Goal: Information Seeking & Learning: Learn about a topic

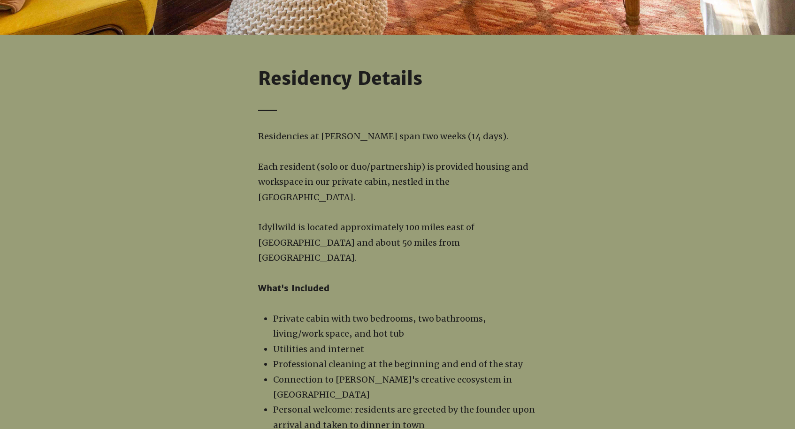
scroll to position [817, 0]
drag, startPoint x: 445, startPoint y: 181, endPoint x: 488, endPoint y: 182, distance: 43.2
click at [488, 182] on p "Each resident (solo or duo/partnership) is provided housing and workspace in ou…" at bounding box center [397, 182] width 279 height 46
click at [433, 281] on p "What's Included" at bounding box center [397, 288] width 279 height 15
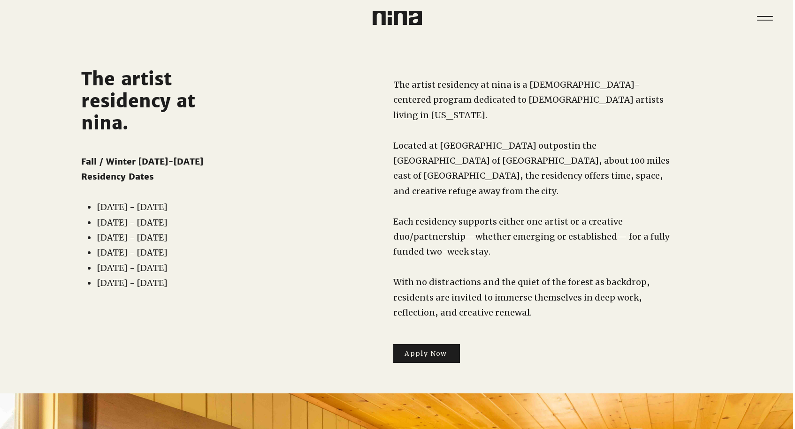
scroll to position [0, 2]
click at [763, 17] on icon "Menu" at bounding box center [764, 18] width 33 height 33
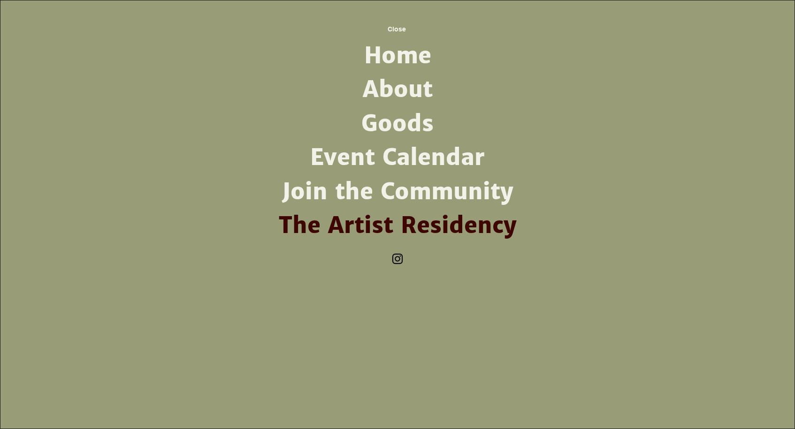
click at [422, 227] on link "The Artist Residency" at bounding box center [397, 226] width 245 height 34
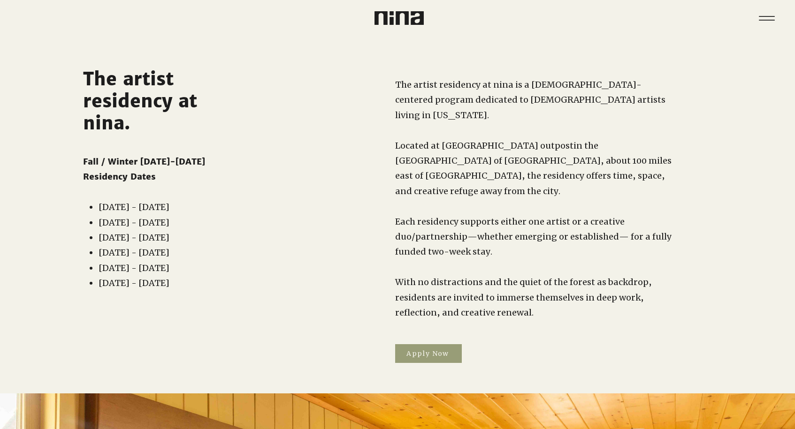
click at [424, 344] on span "Apply Now" at bounding box center [428, 353] width 67 height 19
click at [776, 21] on icon "Menu" at bounding box center [766, 18] width 33 height 33
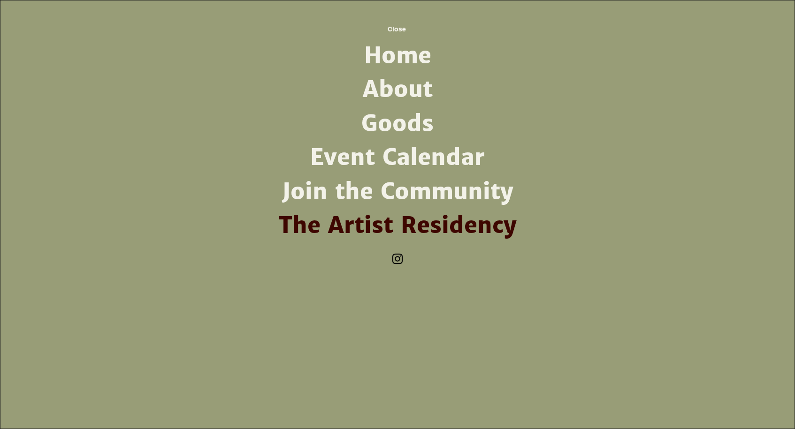
click at [412, 63] on link "Home" at bounding box center [397, 56] width 245 height 34
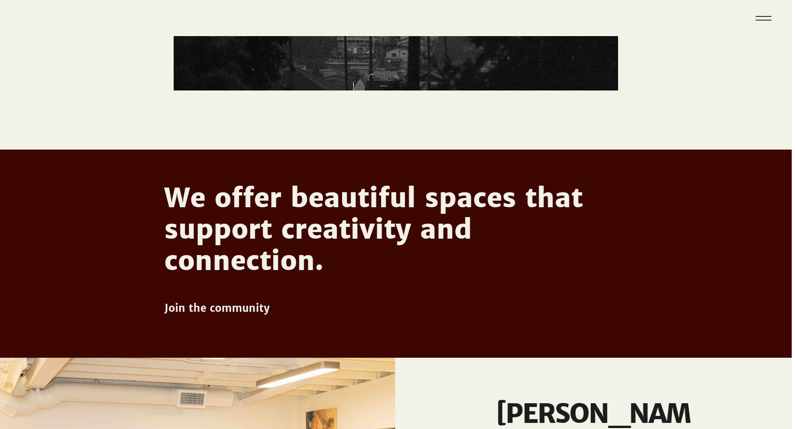
scroll to position [390, 3]
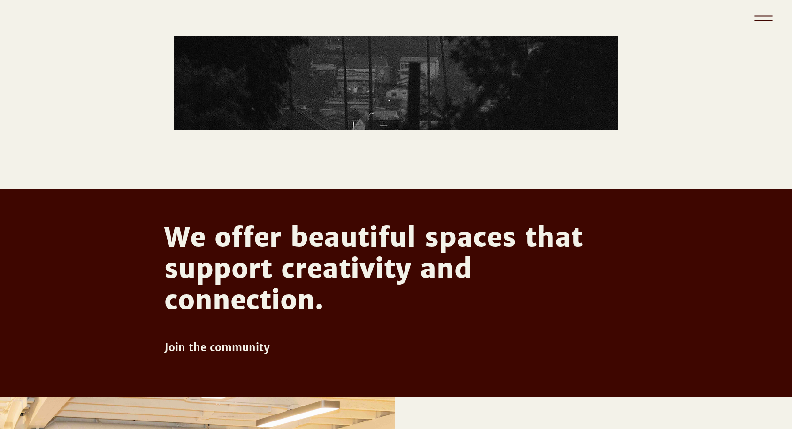
click at [763, 20] on icon "Menu" at bounding box center [763, 20] width 18 height 1
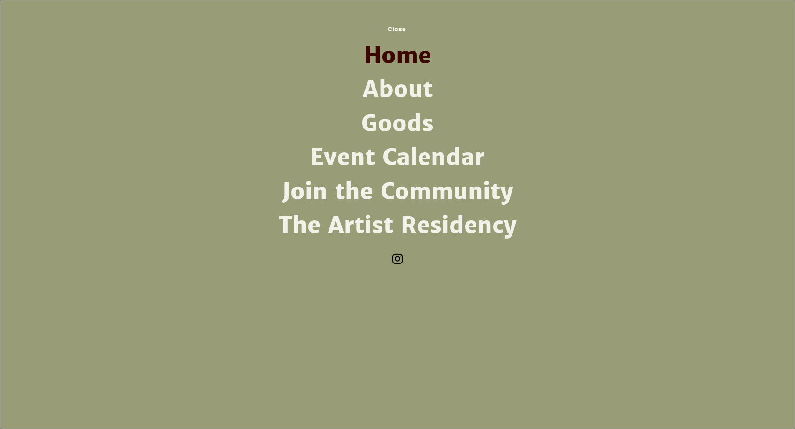
click at [411, 95] on link "About" at bounding box center [397, 90] width 245 height 34
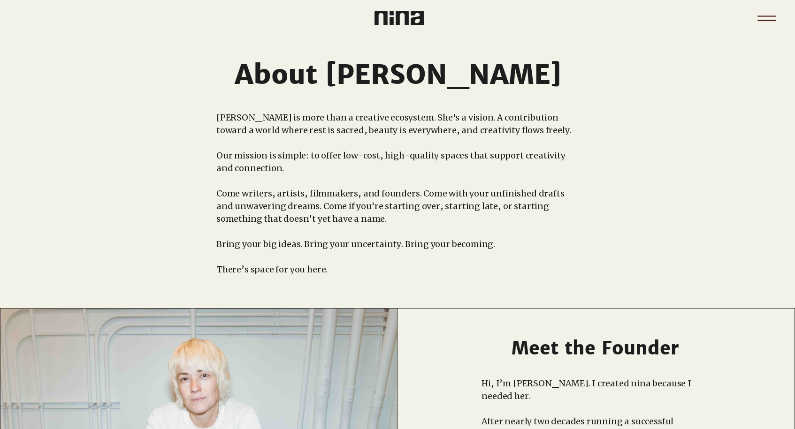
click at [772, 17] on icon "Menu" at bounding box center [766, 18] width 33 height 33
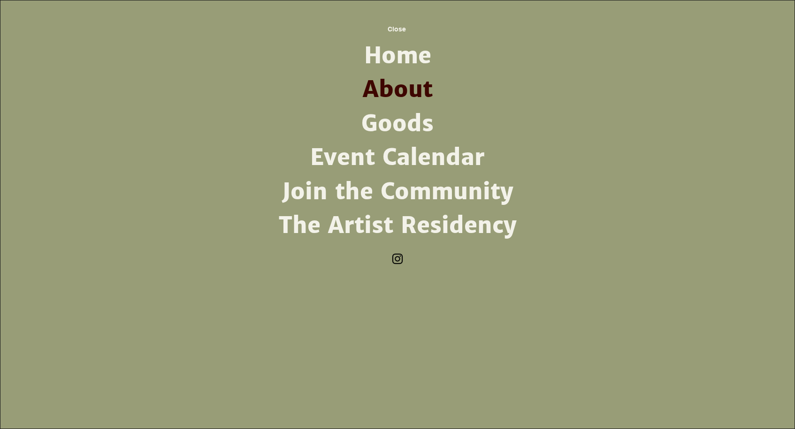
click at [408, 157] on link "Event Calendar" at bounding box center [397, 158] width 245 height 34
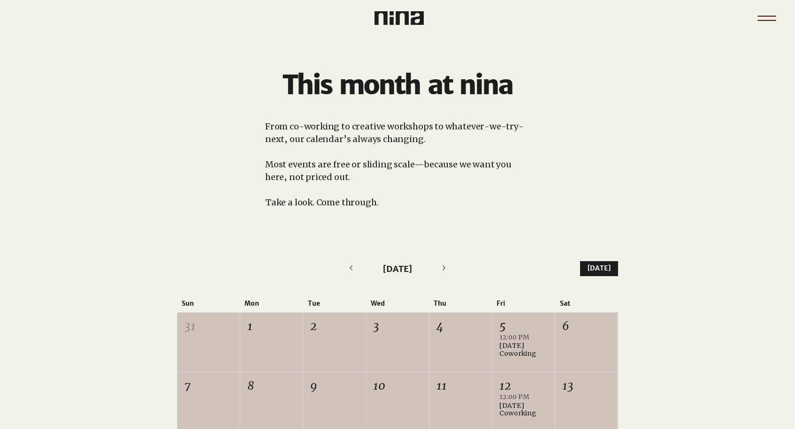
click at [760, 11] on icon "Menu" at bounding box center [766, 18] width 33 height 33
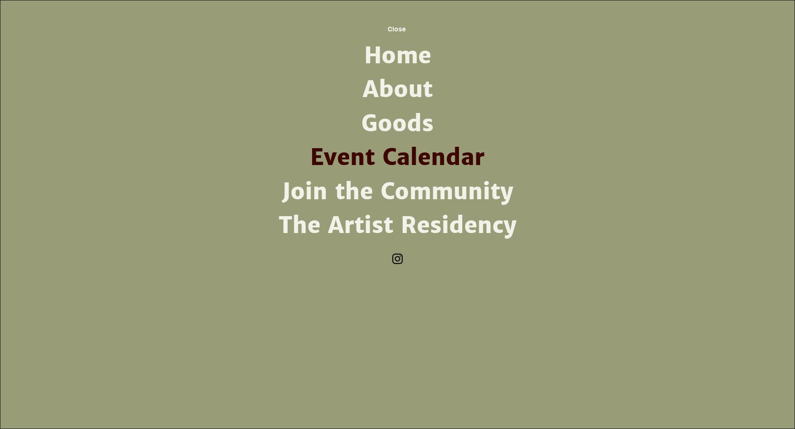
click at [453, 197] on link "Join the Community" at bounding box center [397, 192] width 245 height 34
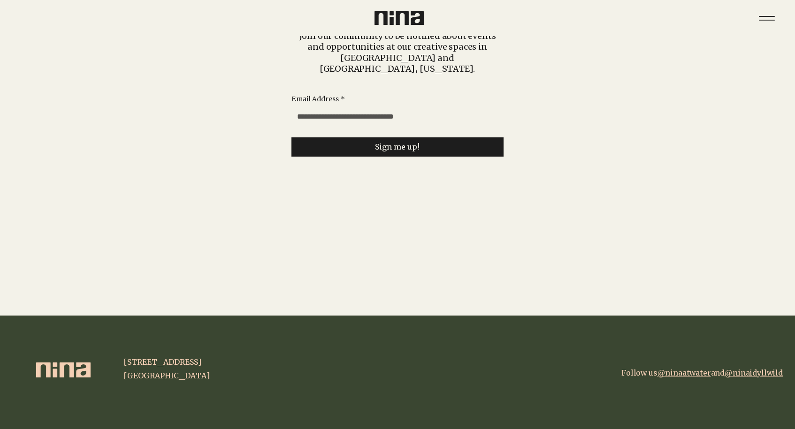
scroll to position [106, 0]
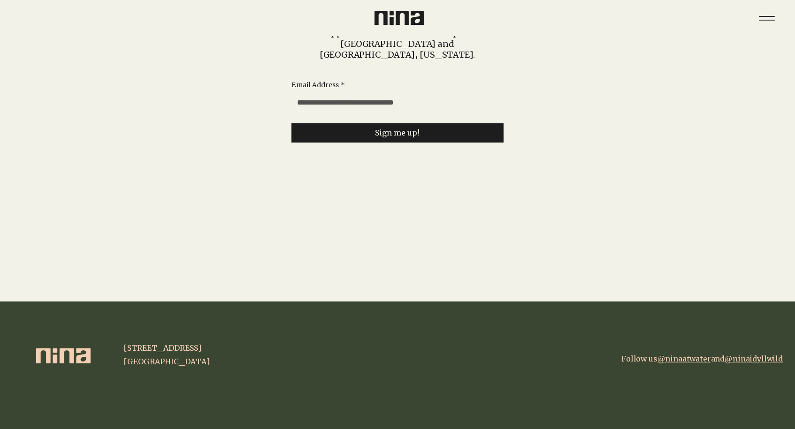
click at [690, 358] on link "@ninaatwater" at bounding box center [683, 358] width 53 height 9
click at [760, 360] on span "@ninaidyllwild" at bounding box center [754, 358] width 58 height 9
